Goal: Task Accomplishment & Management: Manage account settings

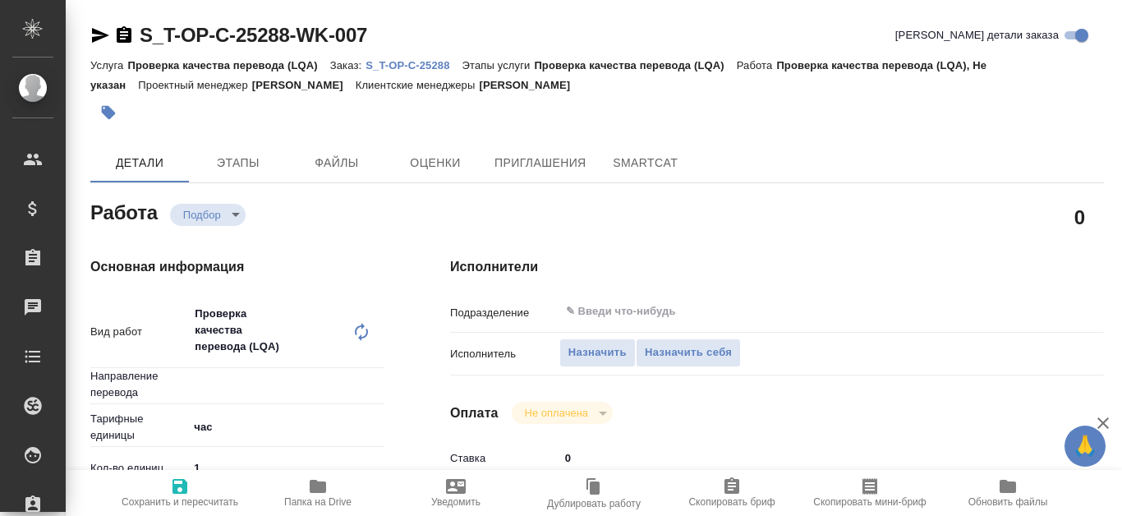
type textarea "x"
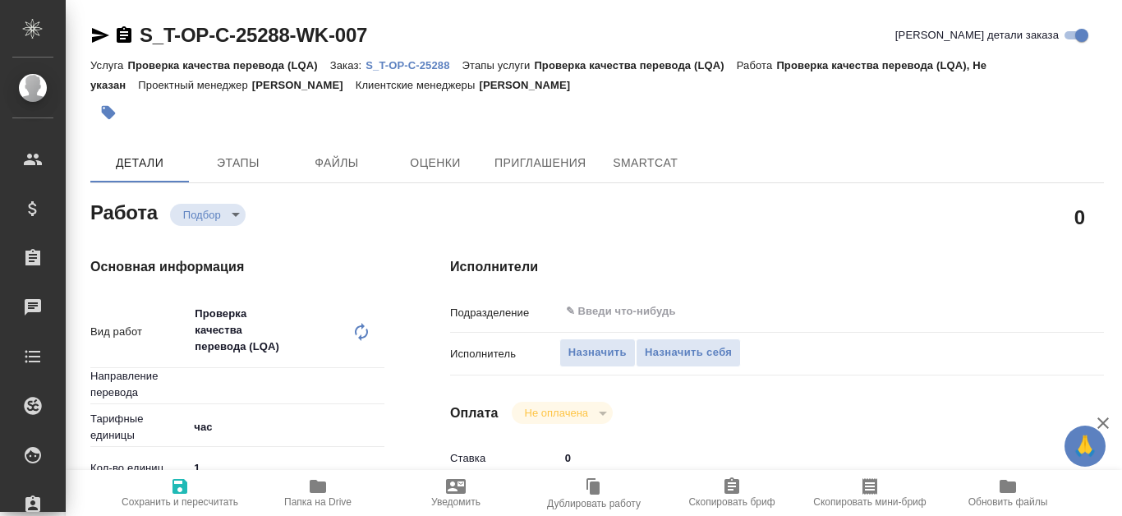
type textarea "x"
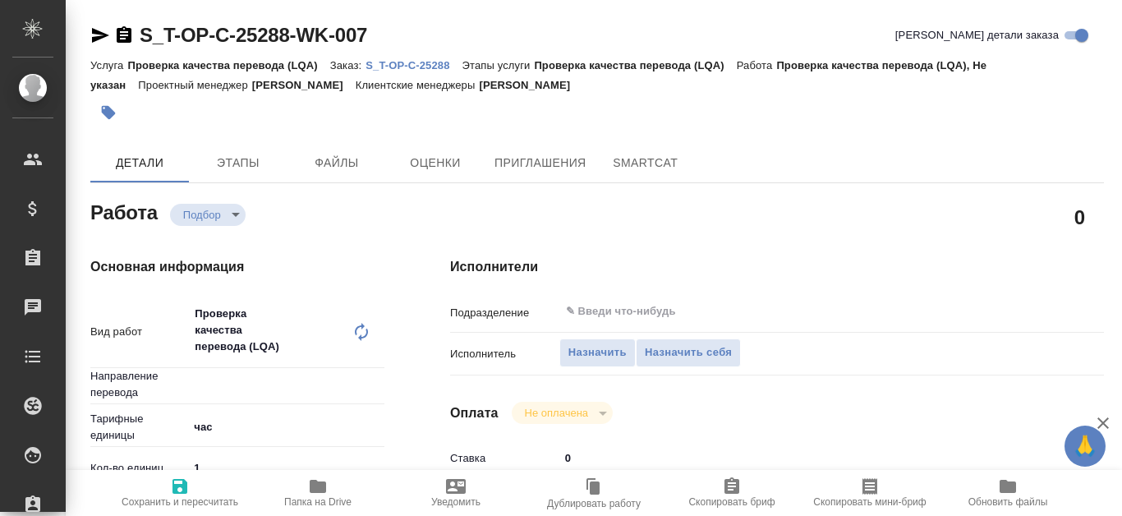
type textarea "x"
type input "Не указан"
type textarea "x"
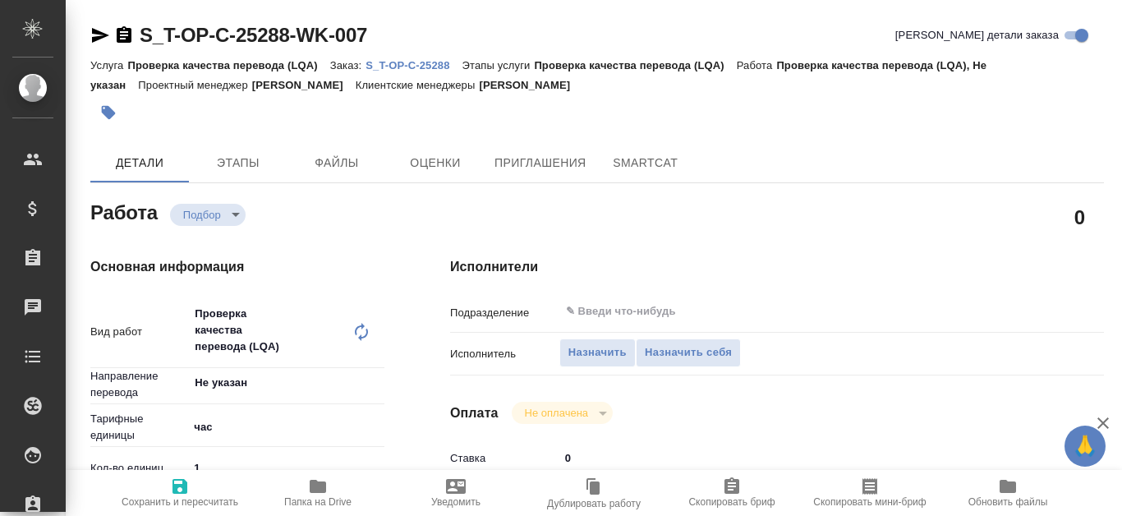
type textarea "x"
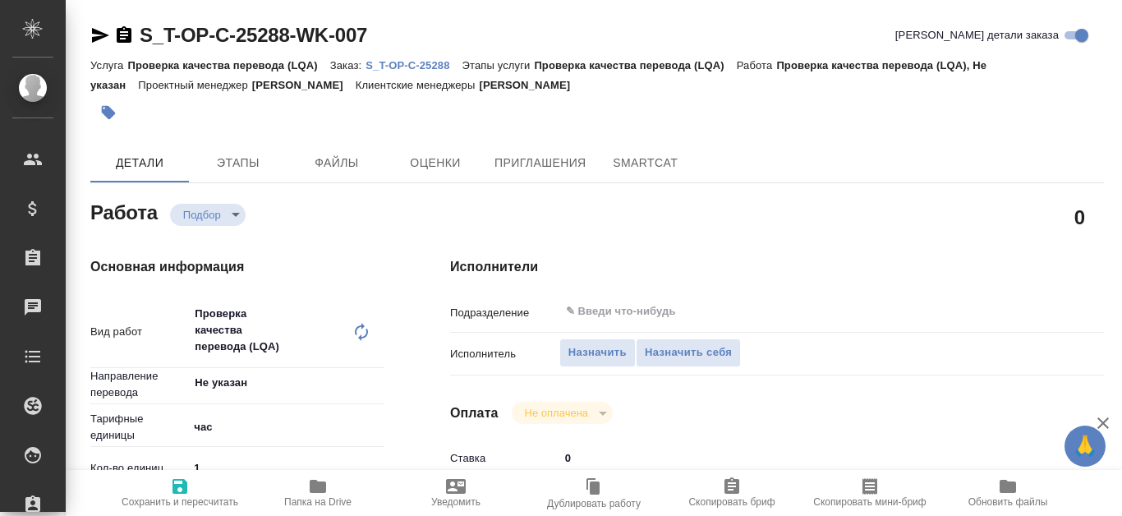
type textarea "x"
click at [427, 67] on p "S_T-OP-C-25288" at bounding box center [413, 65] width 96 height 12
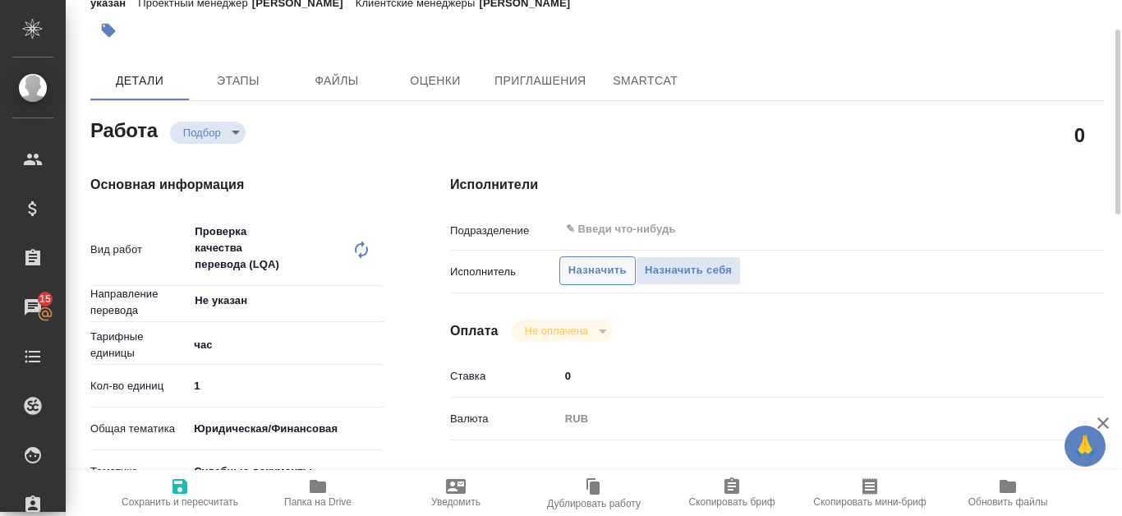
click at [627, 269] on button "Назначить" at bounding box center [597, 270] width 76 height 29
type textarea "x"
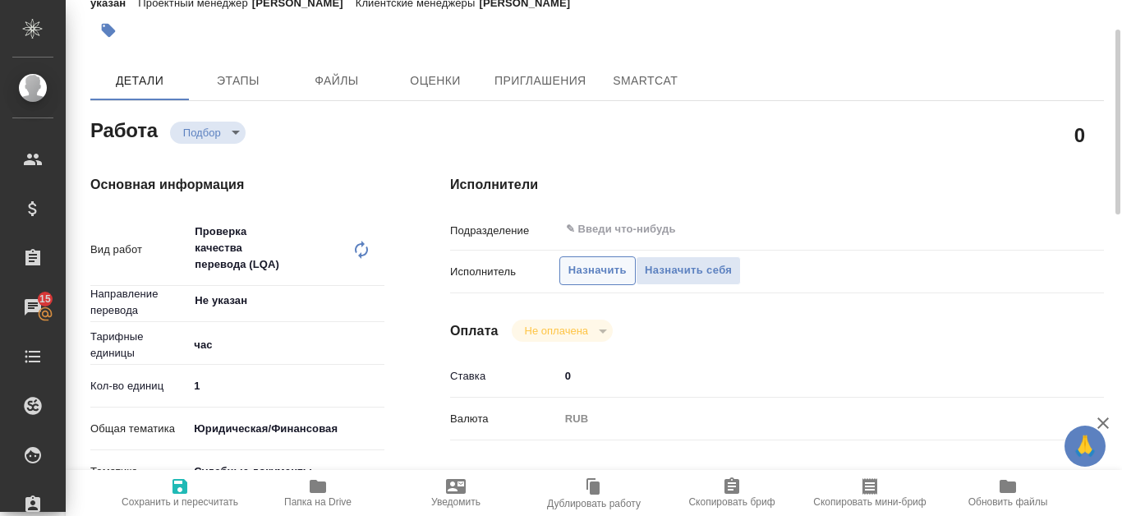
type textarea "x"
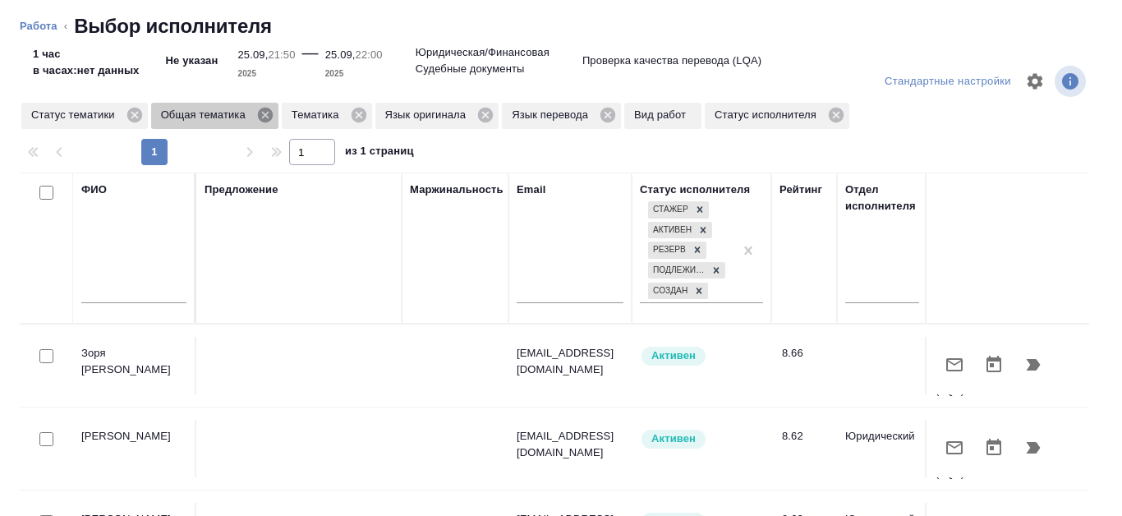
click at [265, 116] on icon at bounding box center [265, 115] width 18 height 18
click at [234, 118] on icon at bounding box center [227, 115] width 15 height 15
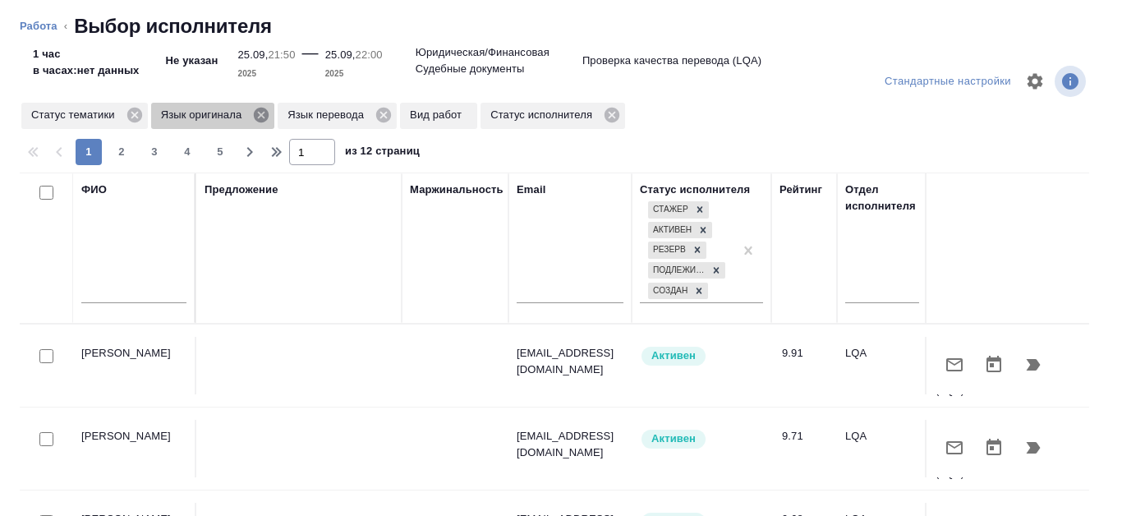
click at [263, 118] on icon at bounding box center [261, 115] width 15 height 15
click at [257, 117] on icon at bounding box center [256, 115] width 15 height 15
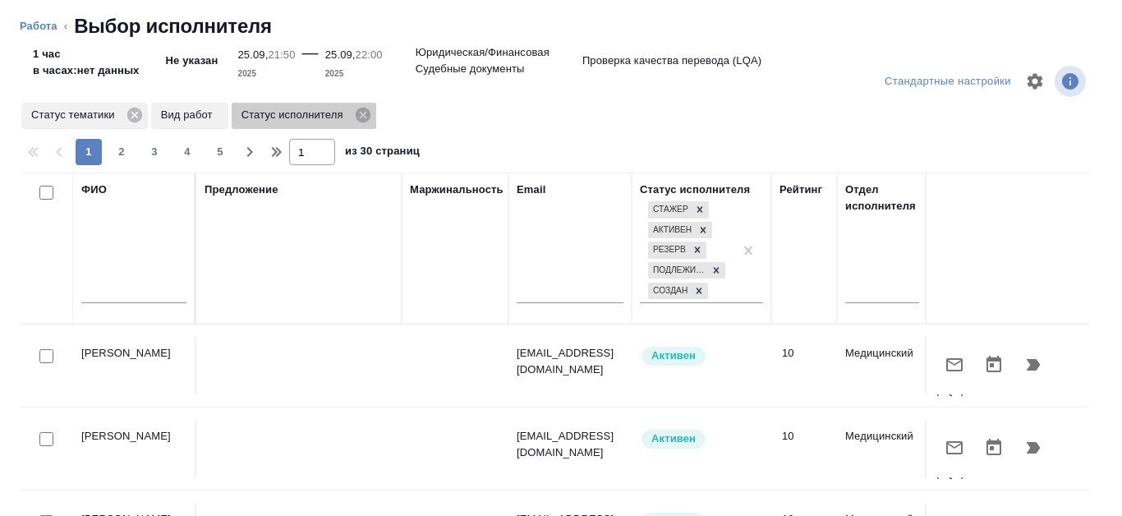
click at [364, 116] on icon at bounding box center [363, 115] width 18 height 18
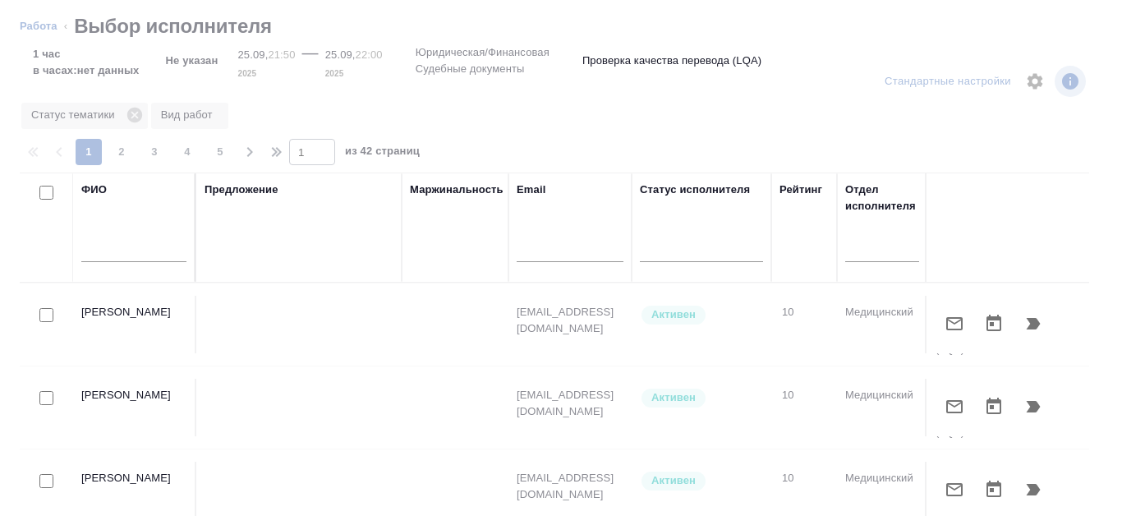
click at [158, 240] on div at bounding box center [133, 253] width 105 height 40
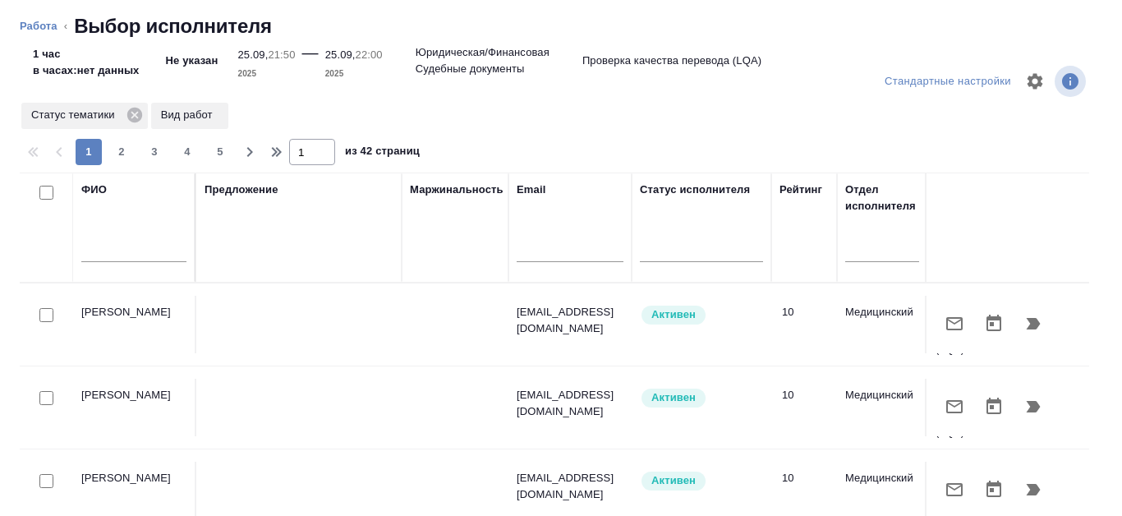
click at [148, 241] on input "text" at bounding box center [133, 251] width 105 height 21
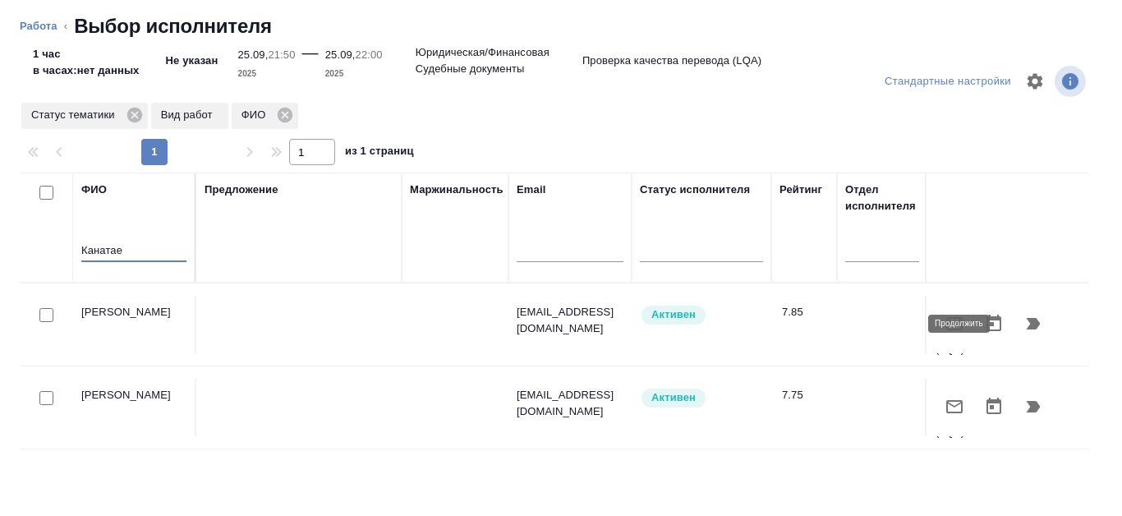
type input "Канатае"
click at [1027, 328] on icon "button" at bounding box center [1033, 324] width 20 height 20
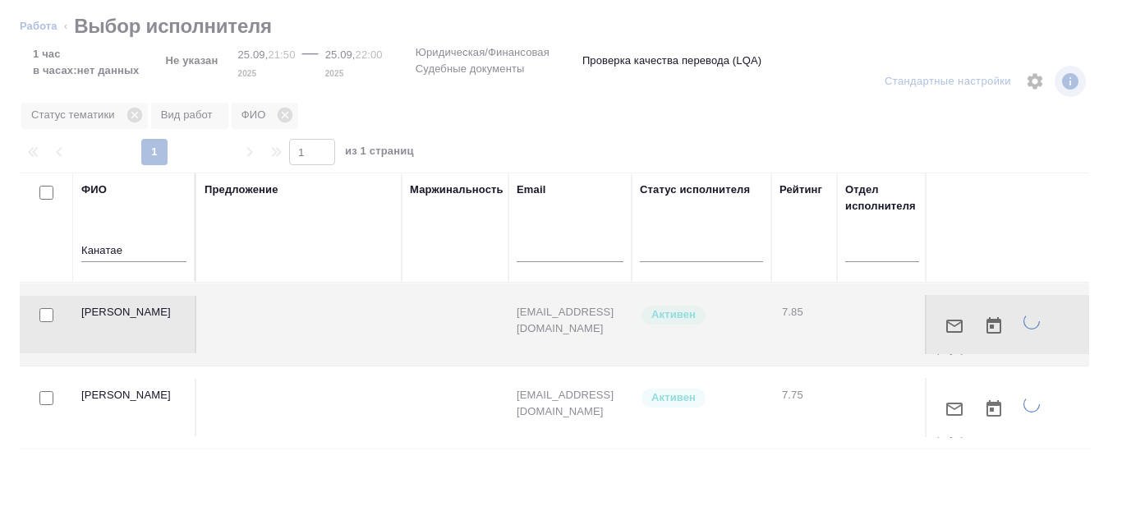
type textarea "x"
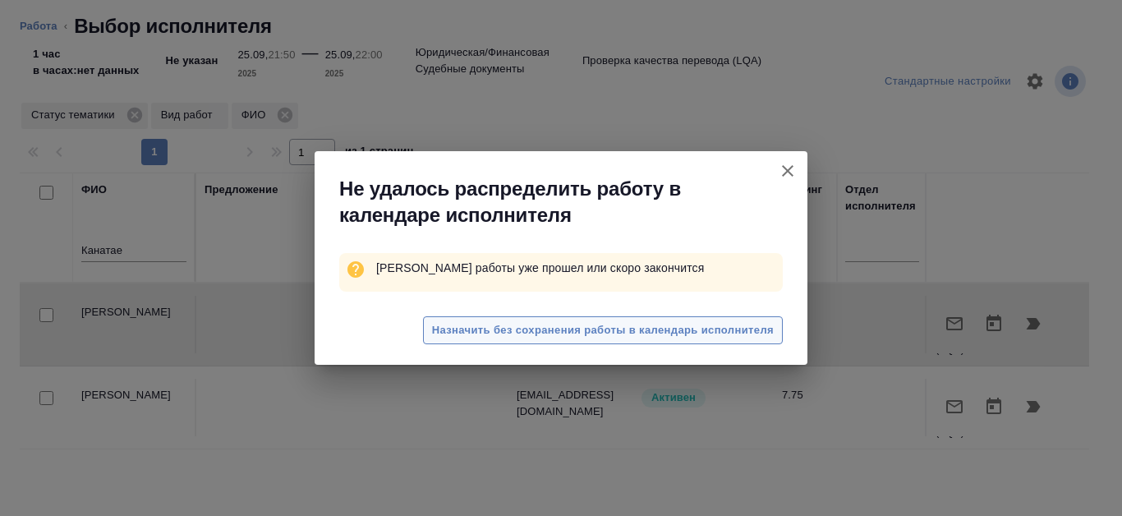
click at [695, 333] on span "Назначить без сохранения работы в календарь исполнителя" at bounding box center [603, 330] width 342 height 19
type textarea "x"
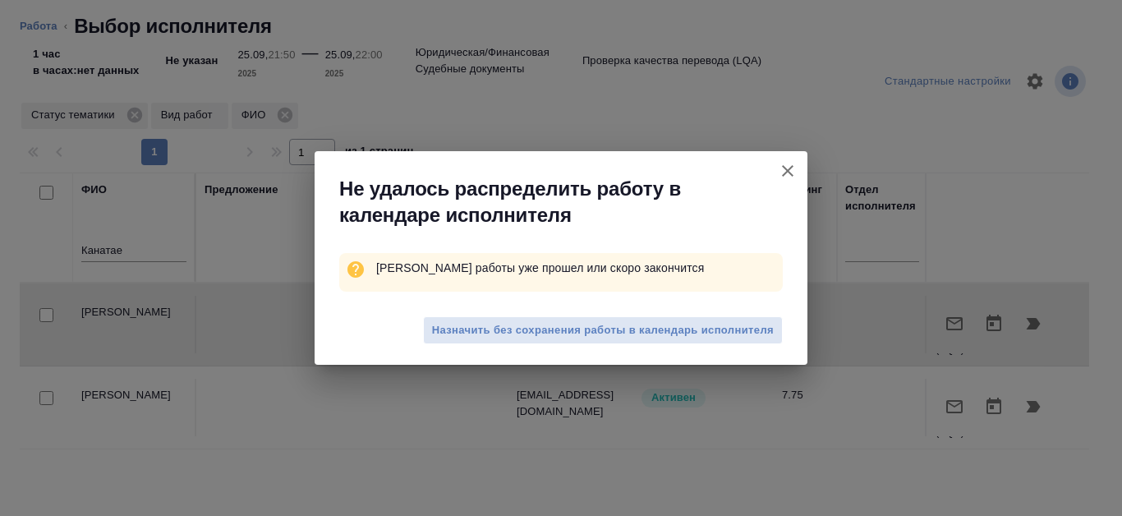
type textarea "x"
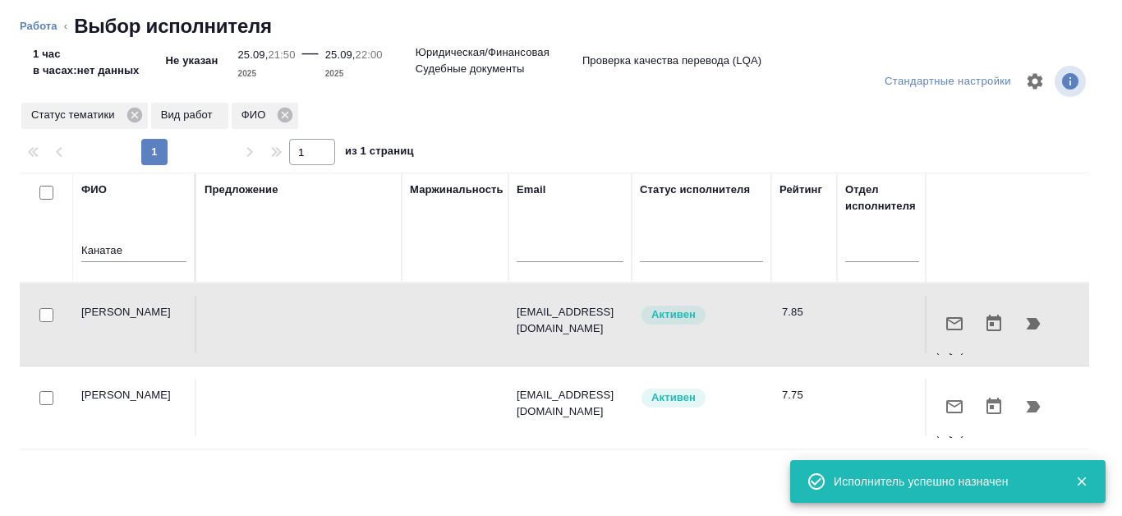
type textarea "x"
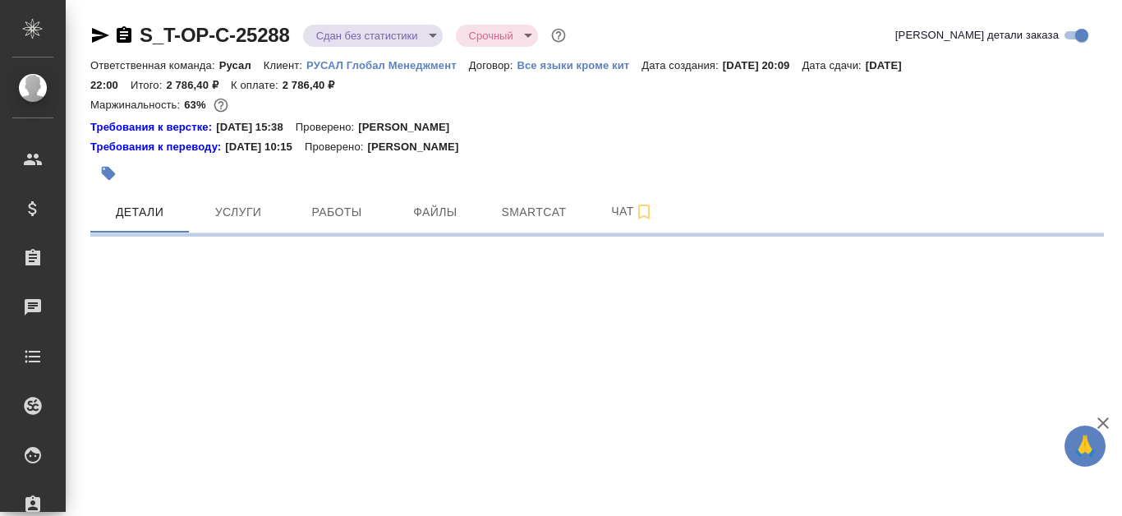
select select "RU"
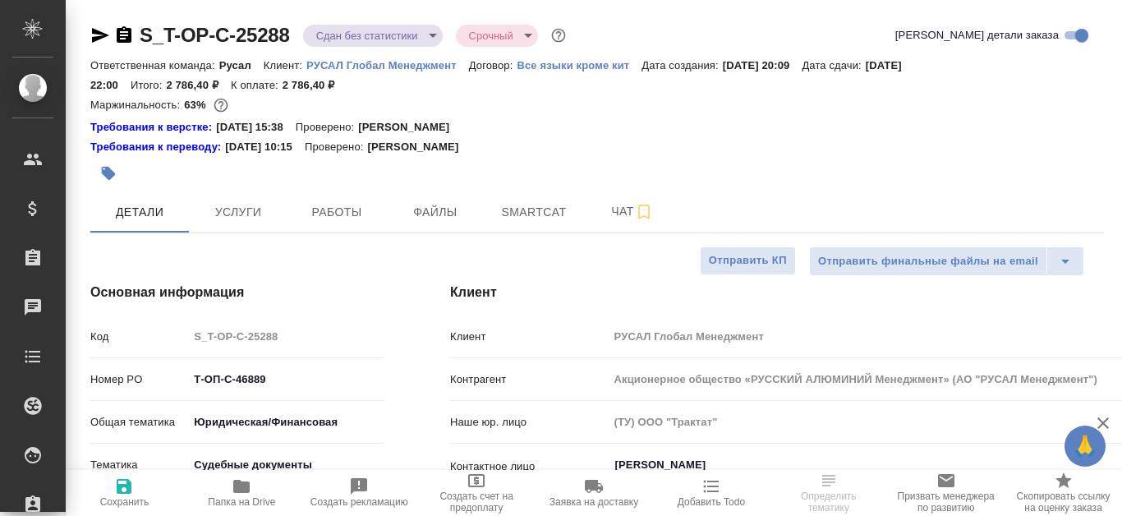
type textarea "x"
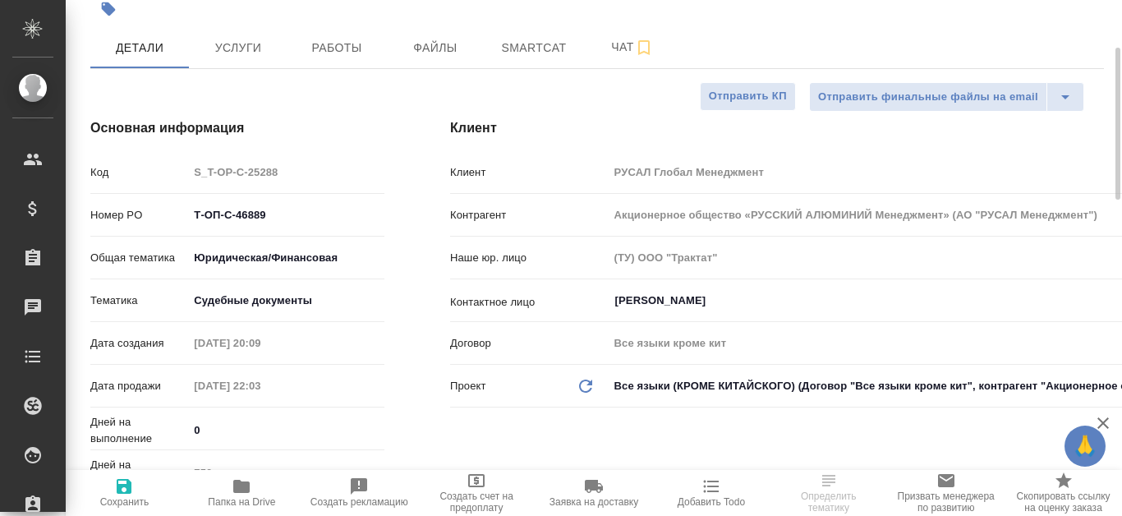
type input "[PERSON_NAME]"
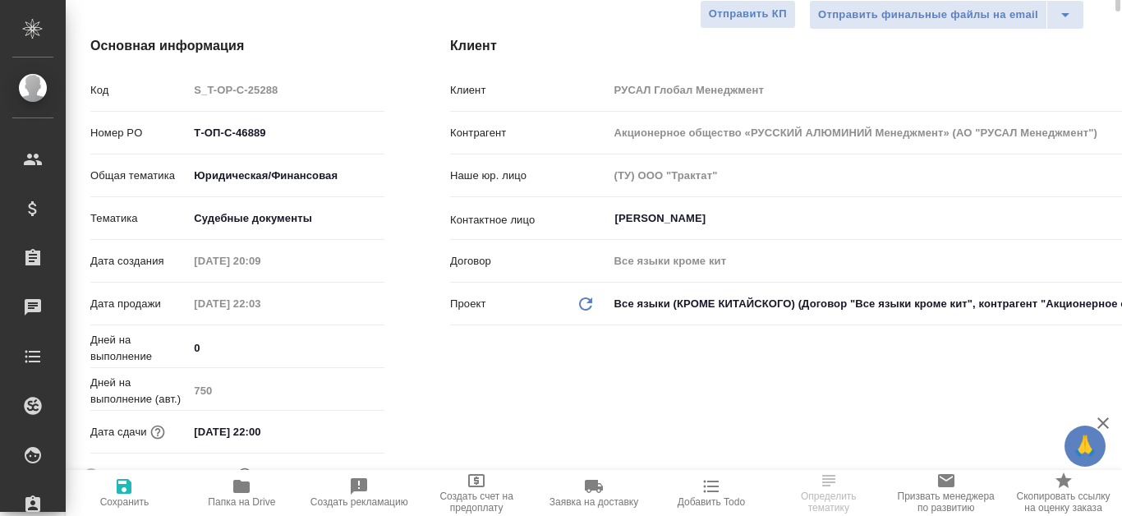
scroll to position [82, 0]
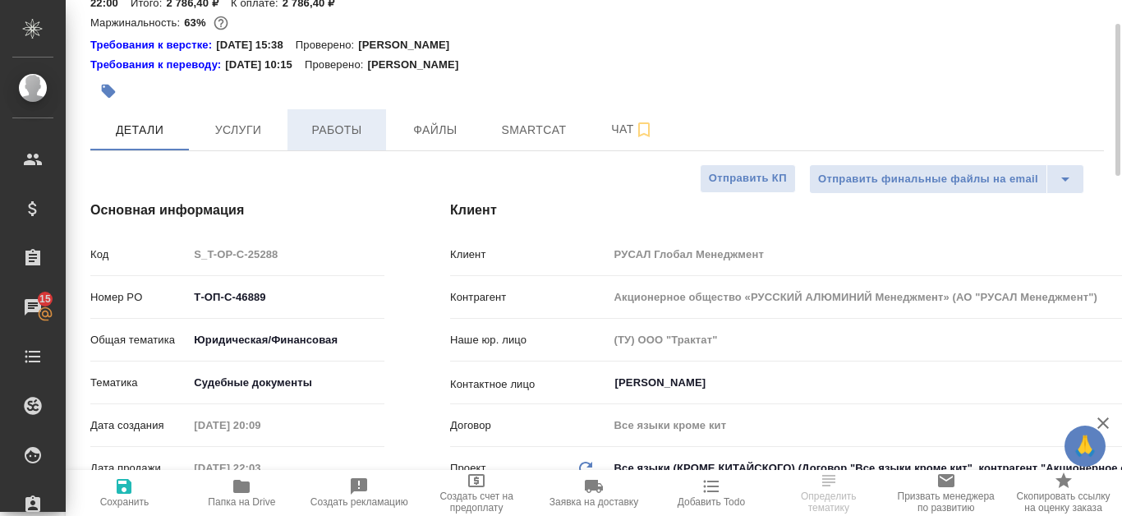
click at [369, 123] on span "Работы" at bounding box center [336, 130] width 79 height 21
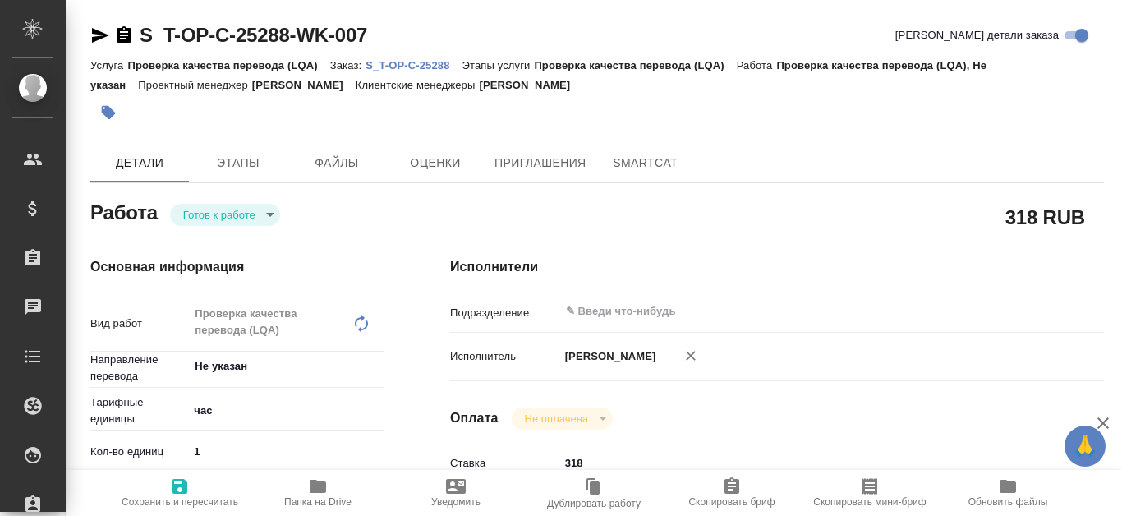
type textarea "x"
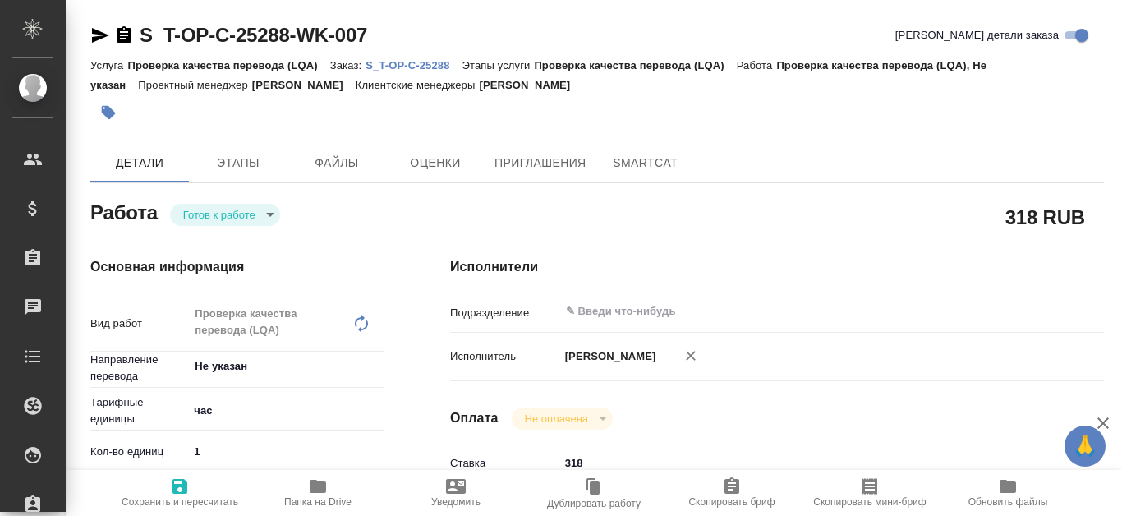
type textarea "x"
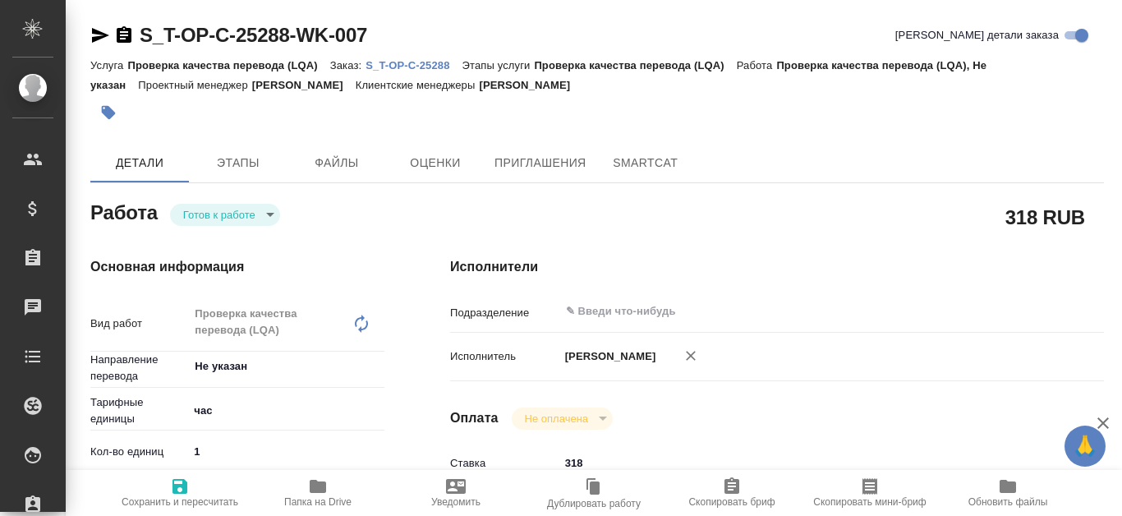
type textarea "x"
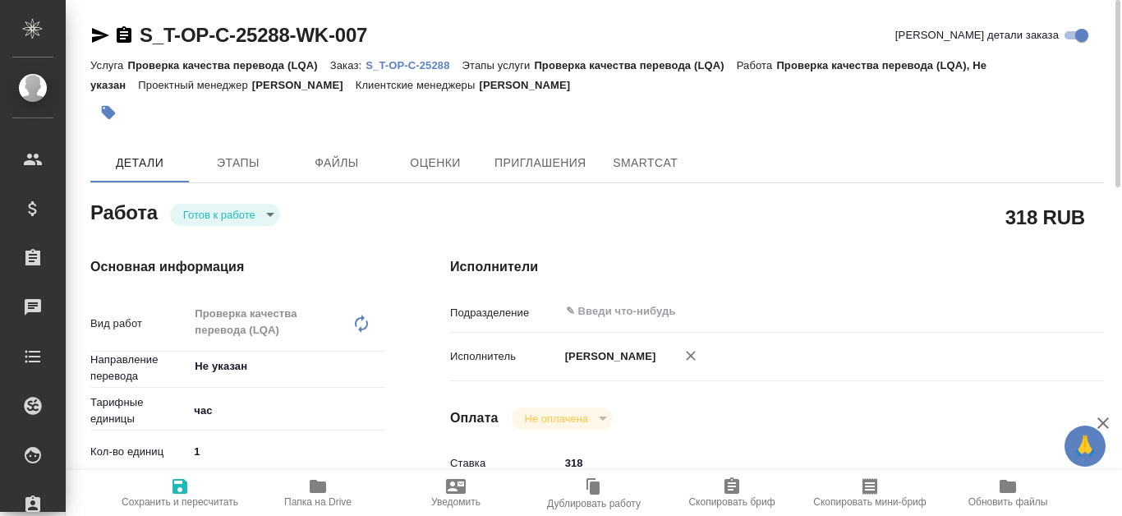
type textarea "x"
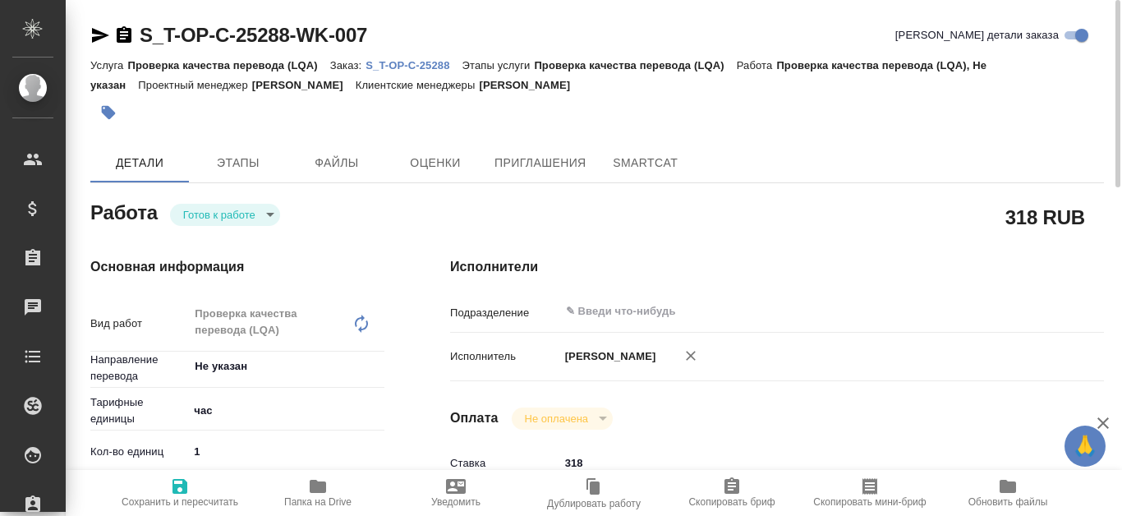
type textarea "x"
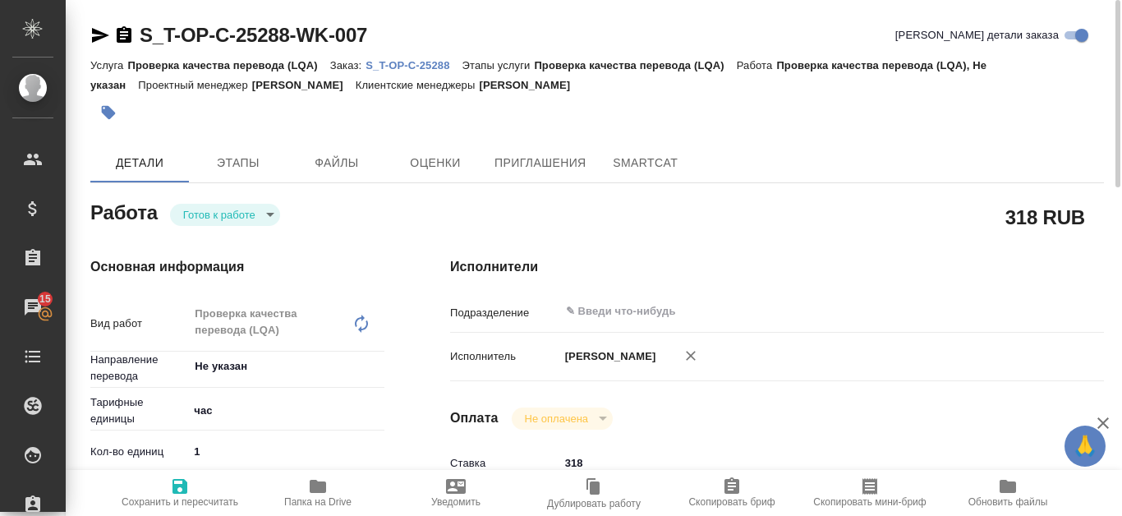
click at [392, 62] on p "S_T-OP-C-25288" at bounding box center [413, 65] width 96 height 12
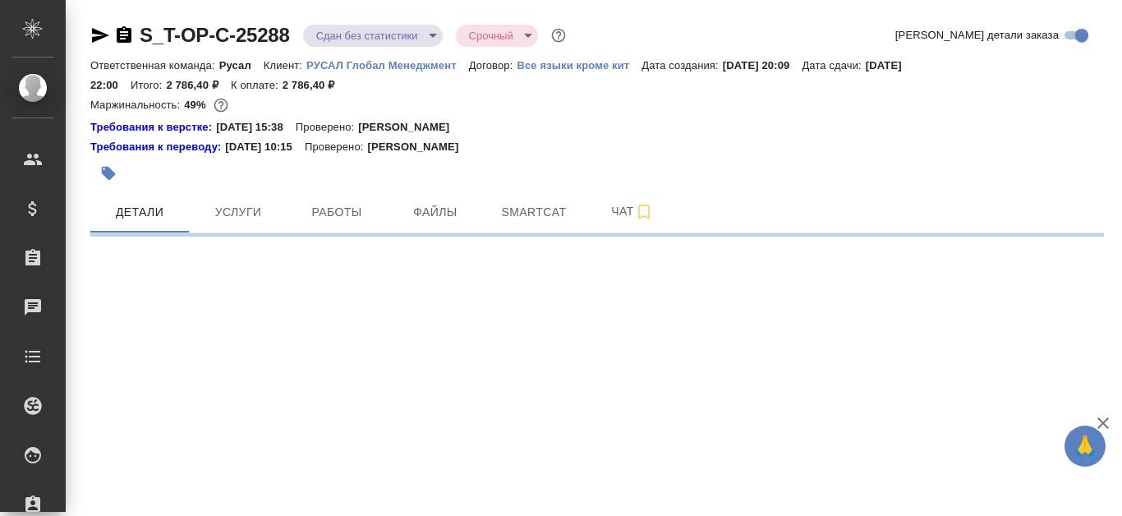
select select "RU"
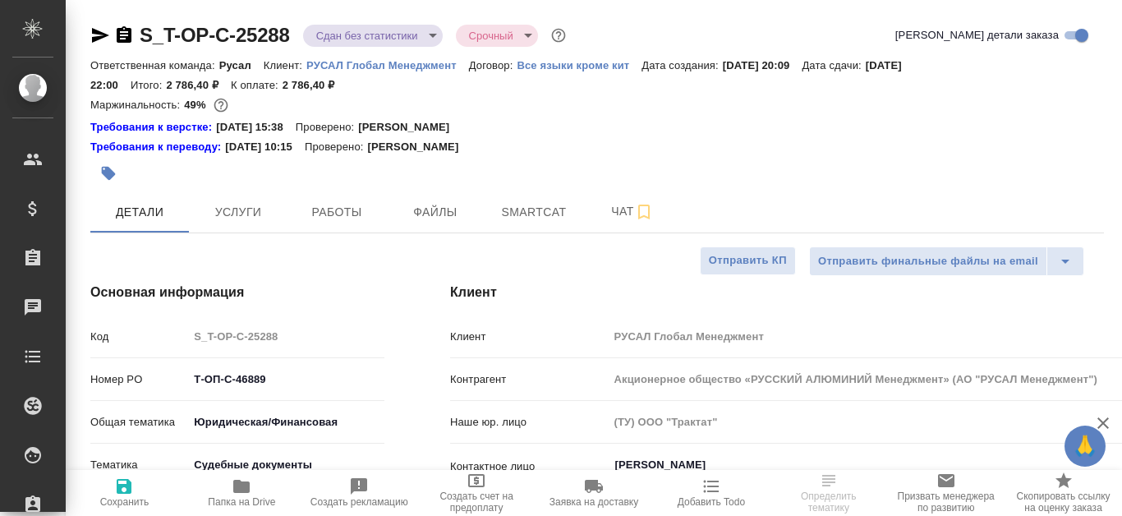
type textarea "x"
click at [361, 205] on span "Работы" at bounding box center [336, 212] width 79 height 21
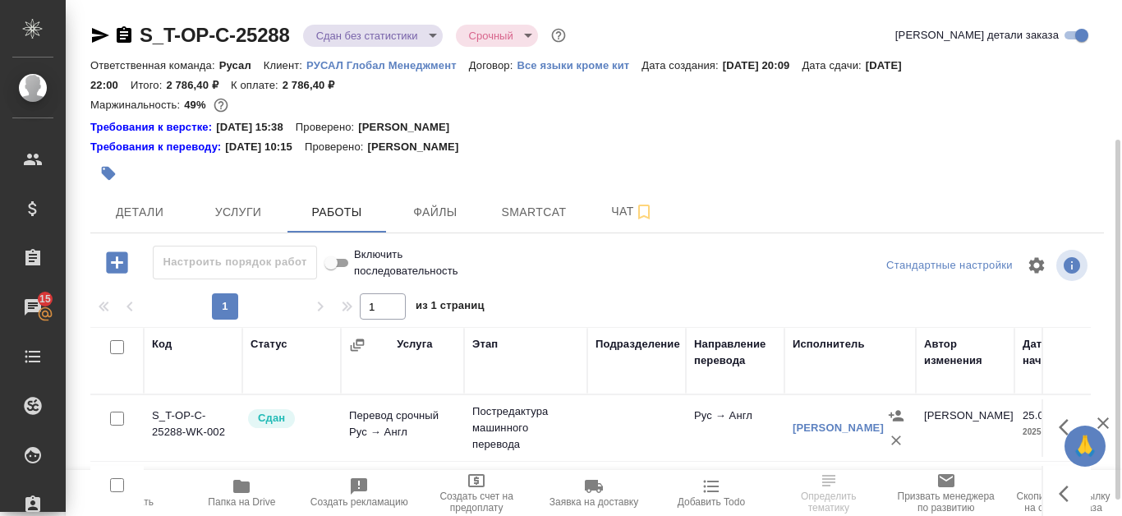
scroll to position [82, 0]
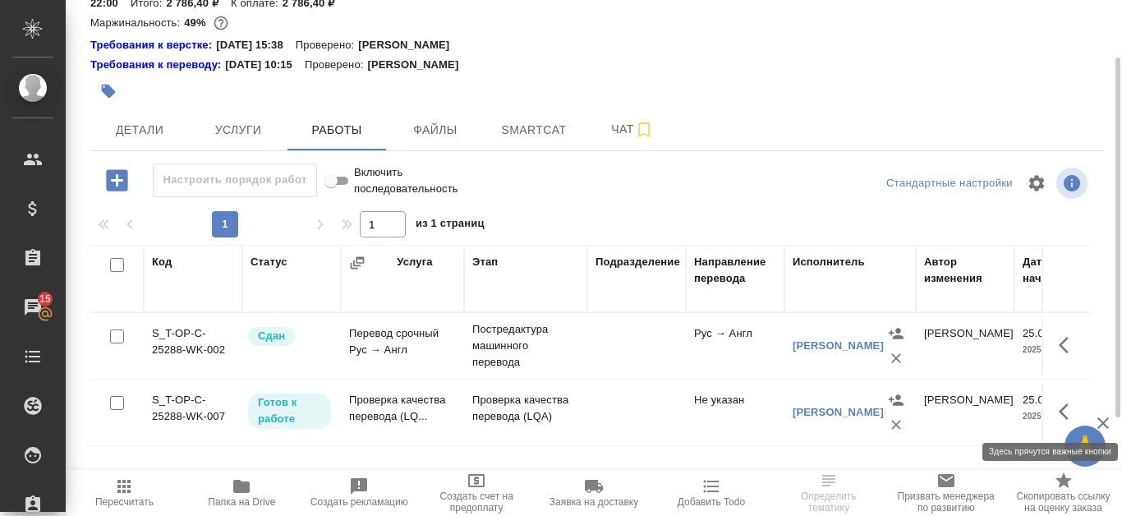
click at [1067, 403] on icon "button" at bounding box center [1068, 412] width 20 height 20
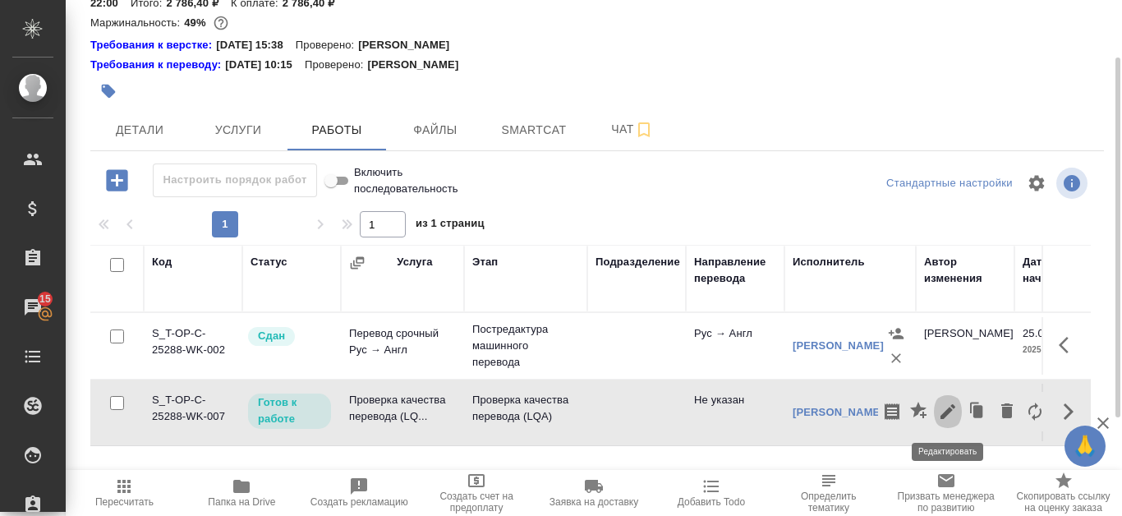
click at [943, 409] on icon "button" at bounding box center [948, 412] width 20 height 20
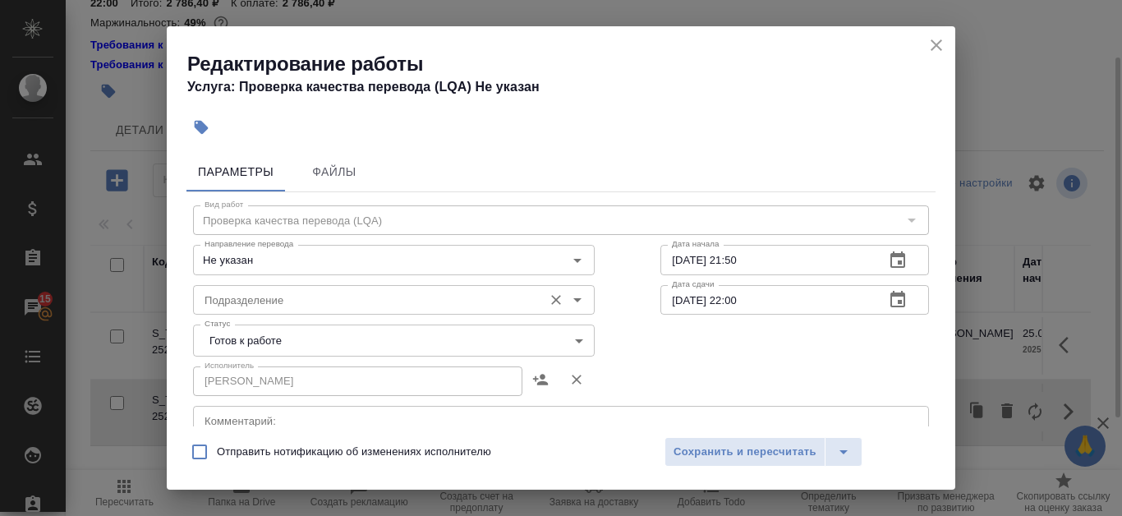
click at [405, 290] on input "Подразделение" at bounding box center [366, 300] width 337 height 20
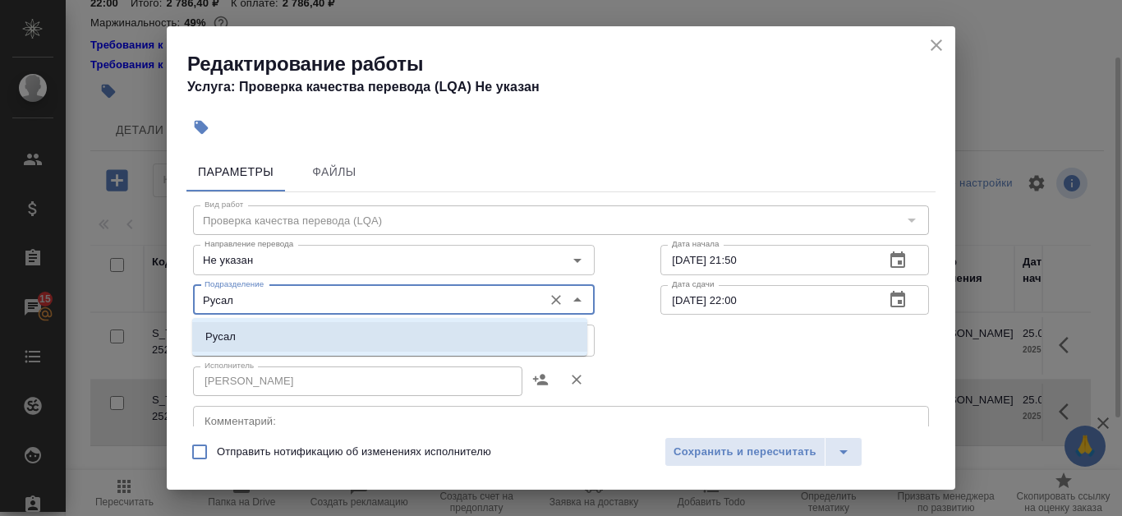
click at [420, 335] on li "Русал" at bounding box center [389, 337] width 395 height 30
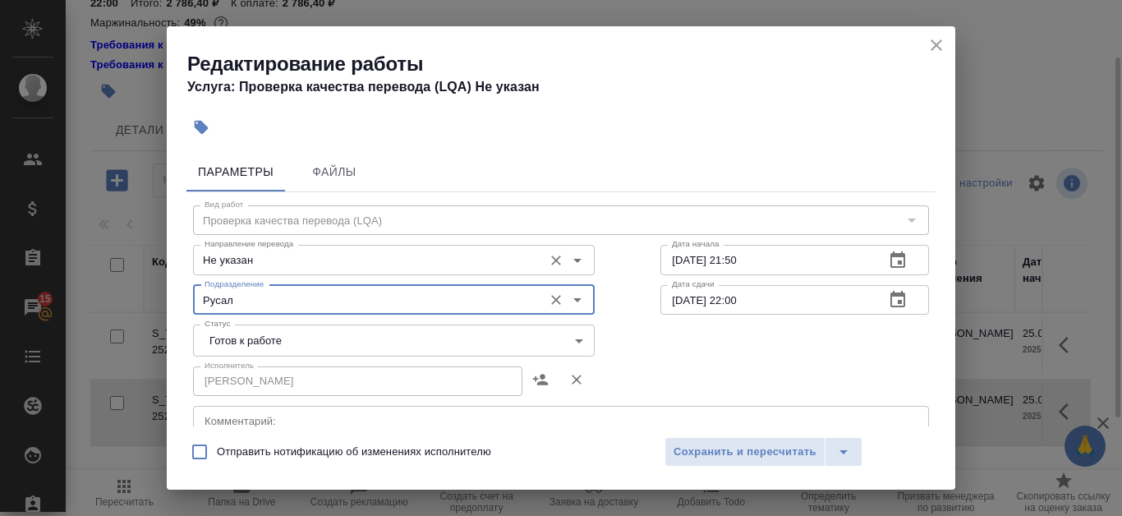
type input "Русал"
click at [394, 252] on input "Не указан" at bounding box center [366, 260] width 337 height 20
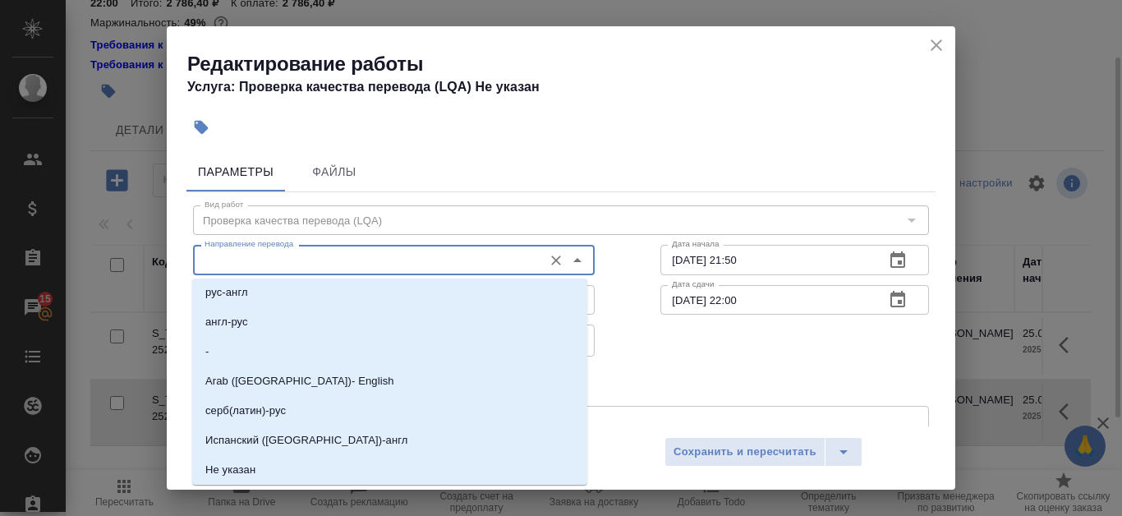
scroll to position [0, 0]
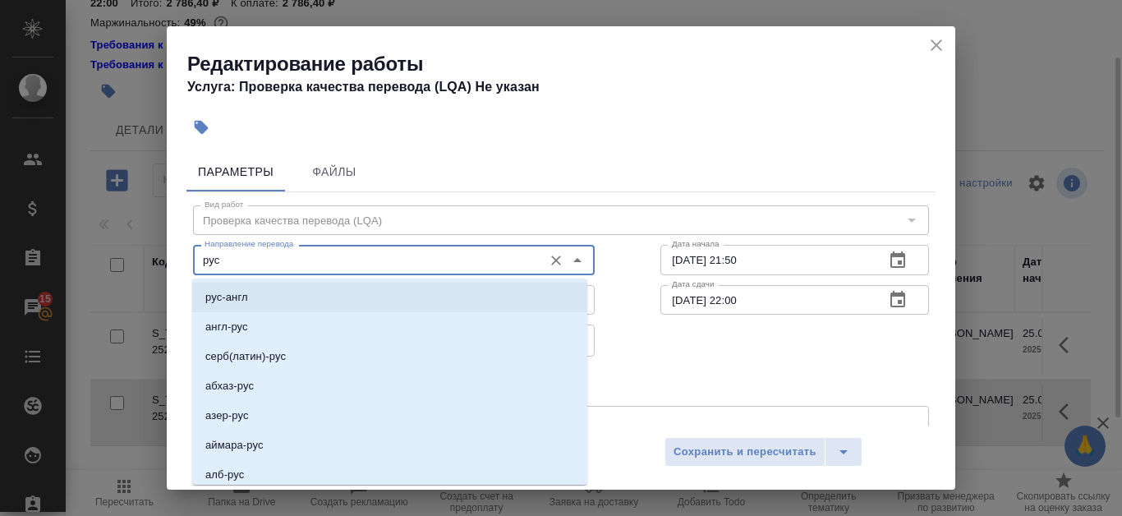
click at [402, 290] on li "рус-англ" at bounding box center [389, 297] width 395 height 30
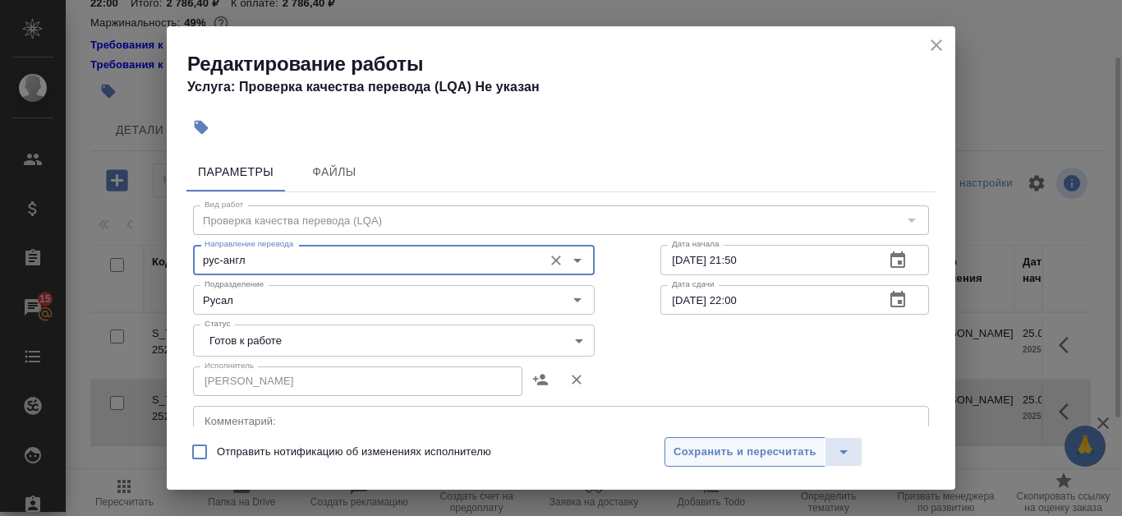
type input "рус-англ"
click at [728, 449] on span "Сохранить и пересчитать" at bounding box center [744, 452] width 143 height 19
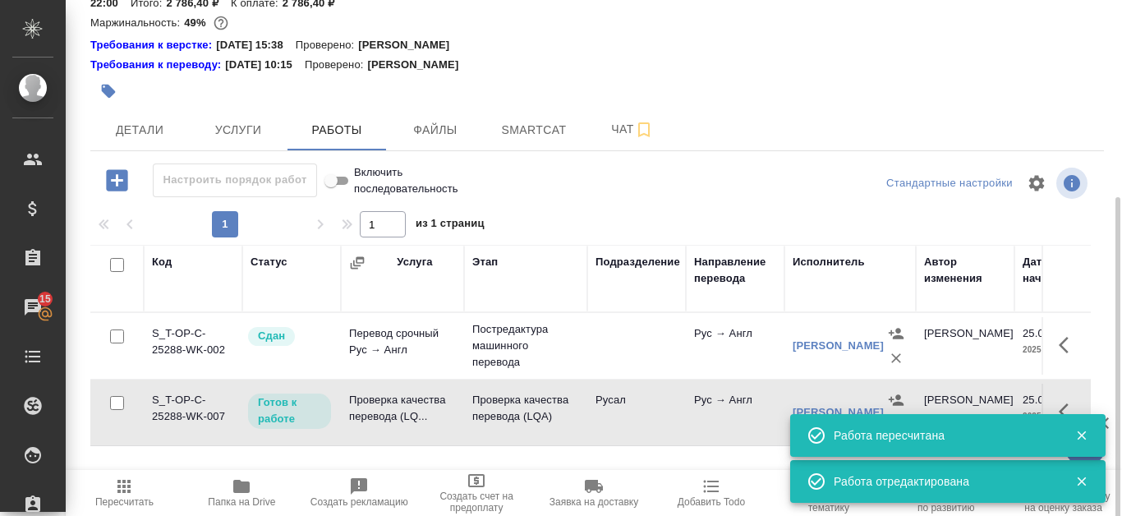
scroll to position [164, 0]
